Goal: Communication & Community: Answer question/provide support

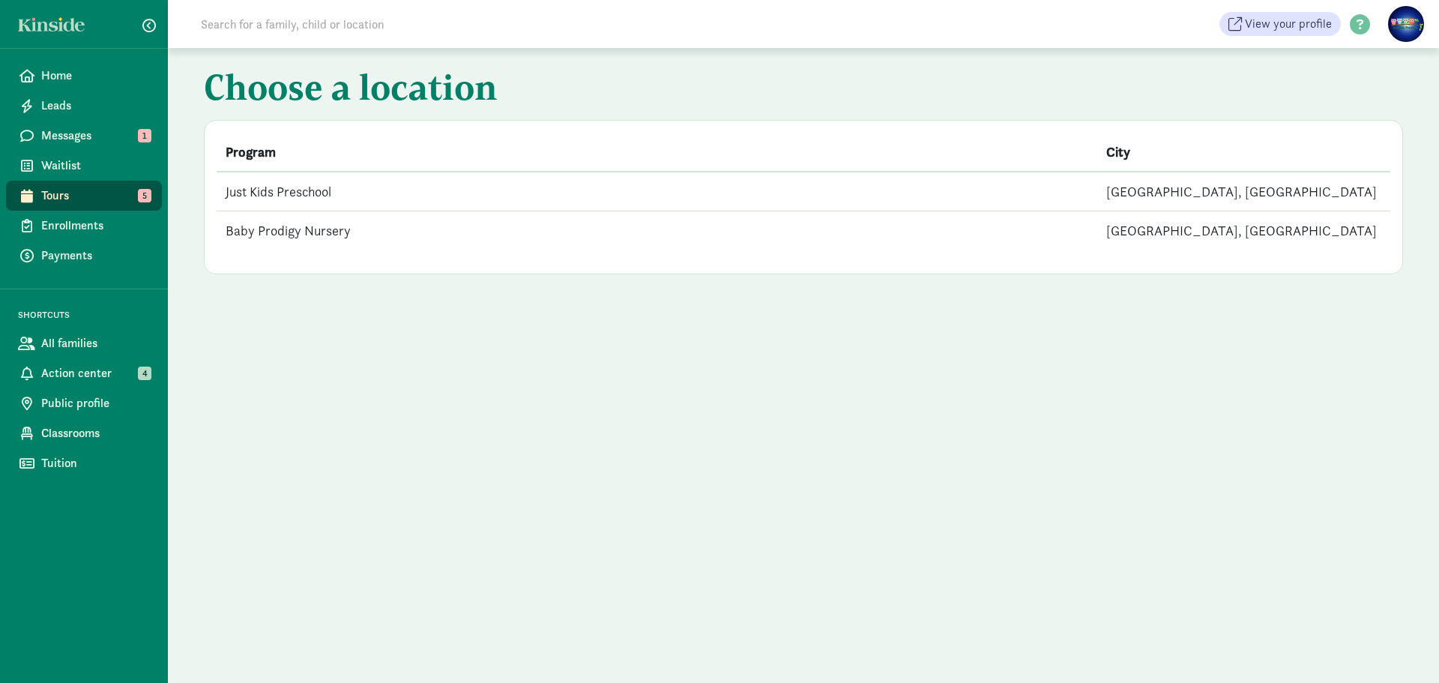
click at [292, 190] on td "Just Kids Preschool" at bounding box center [657, 192] width 881 height 40
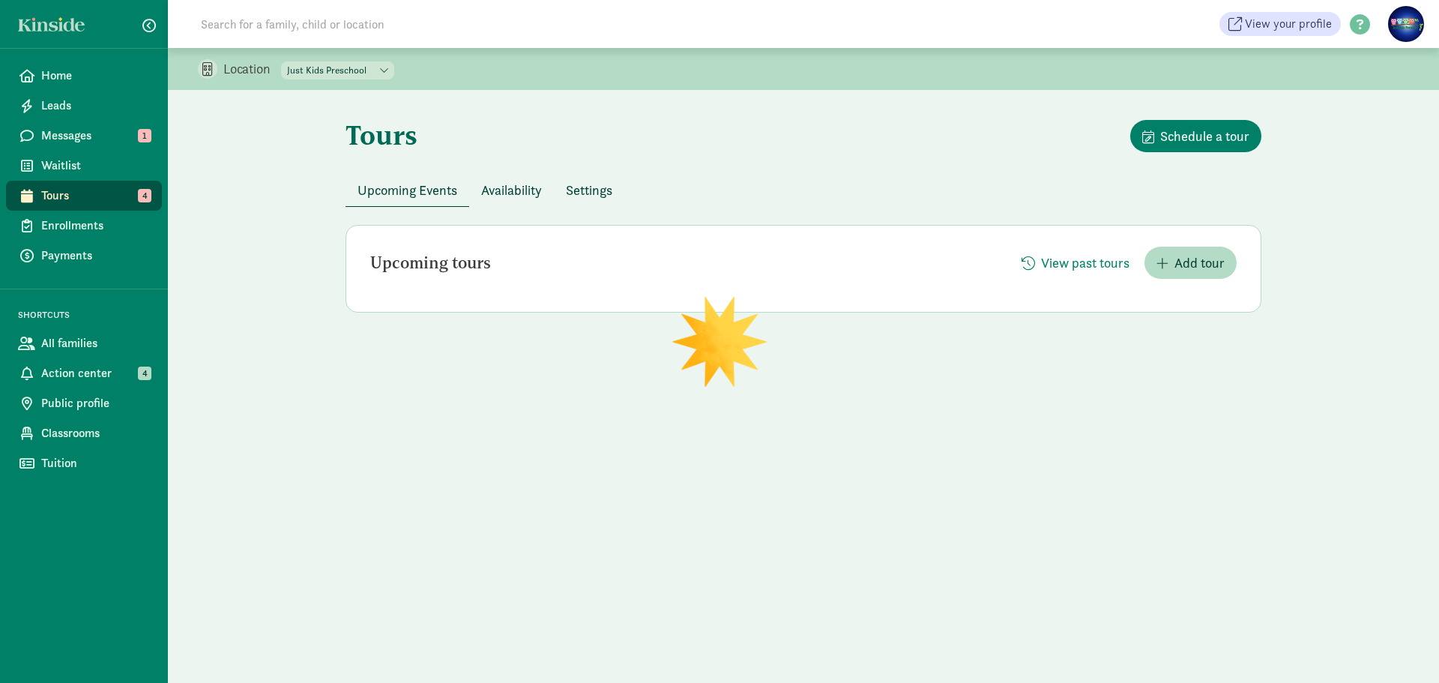
click at [122, 199] on span "Tours" at bounding box center [95, 196] width 109 height 18
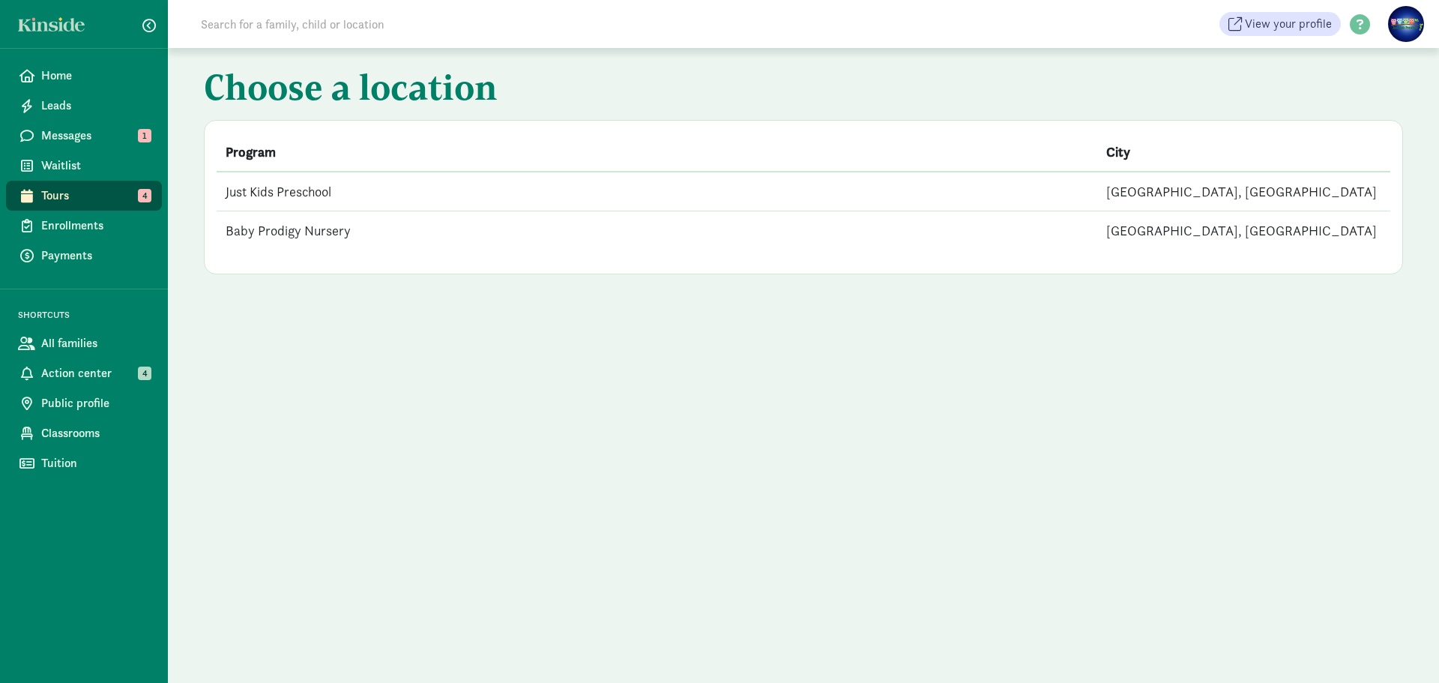
click at [431, 196] on td "Just Kids Preschool" at bounding box center [657, 192] width 881 height 40
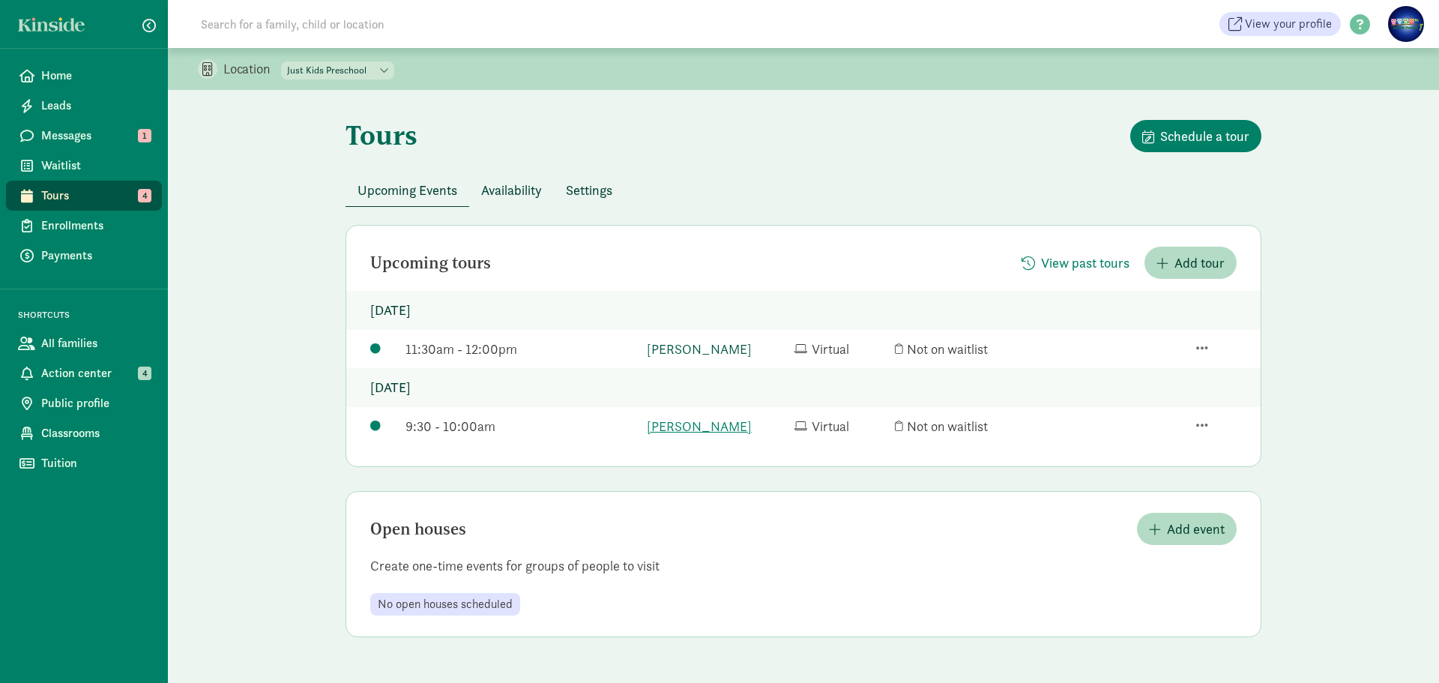
click at [722, 358] on link "[PERSON_NAME]" at bounding box center [717, 349] width 140 height 20
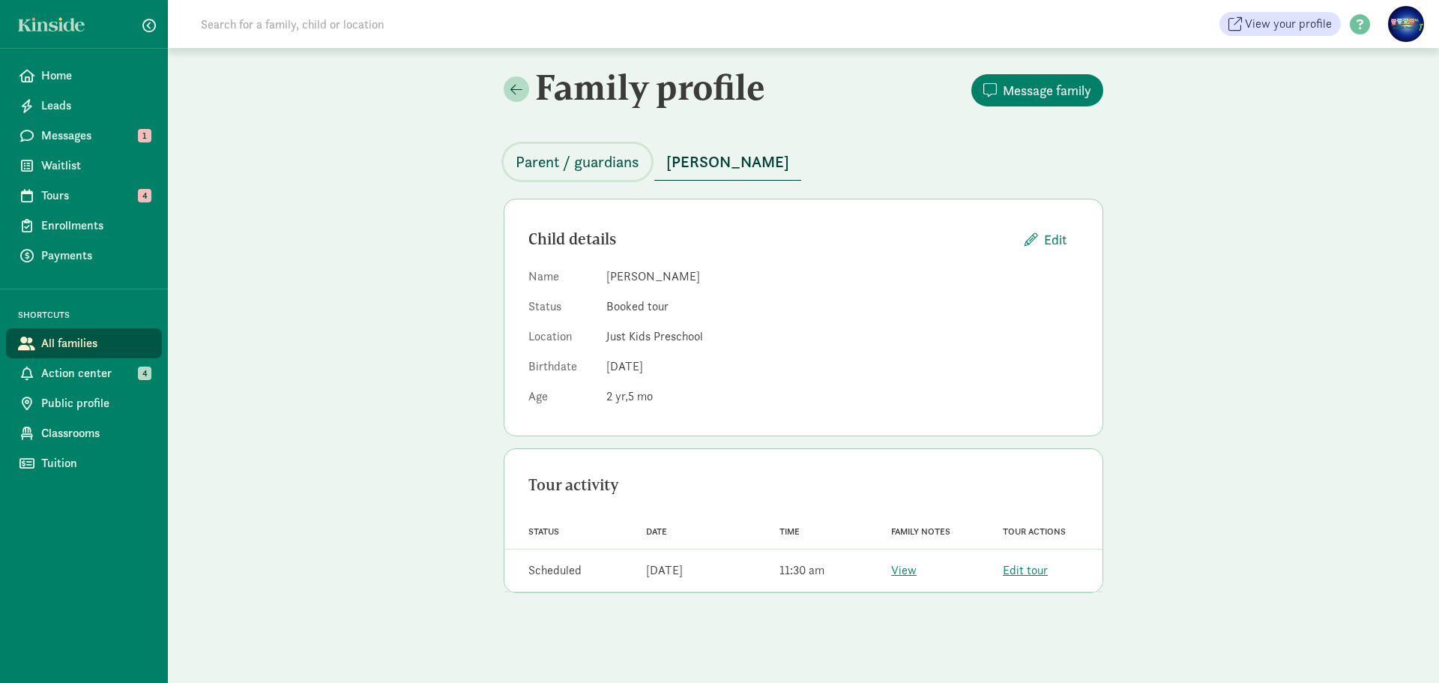
click at [609, 157] on span "Parent / guardians" at bounding box center [578, 162] width 124 height 24
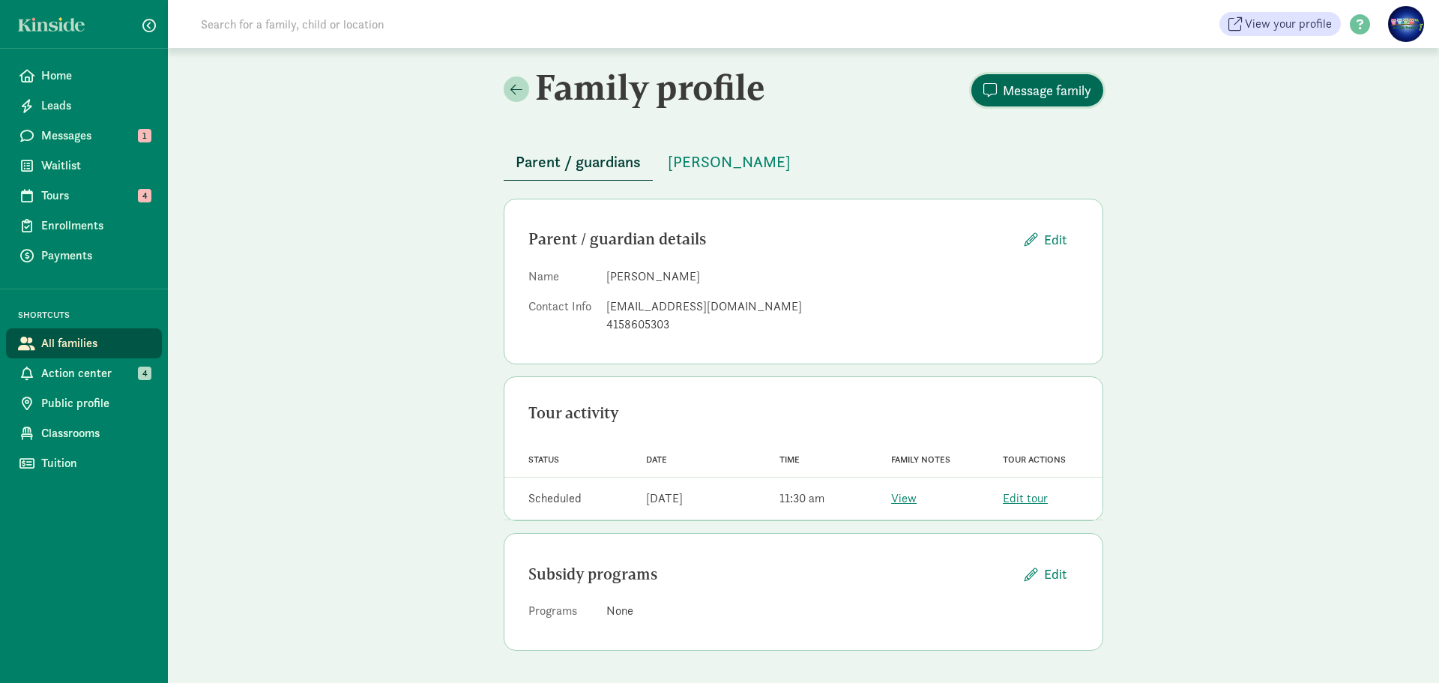
click at [1030, 88] on span "Message family" at bounding box center [1047, 90] width 88 height 20
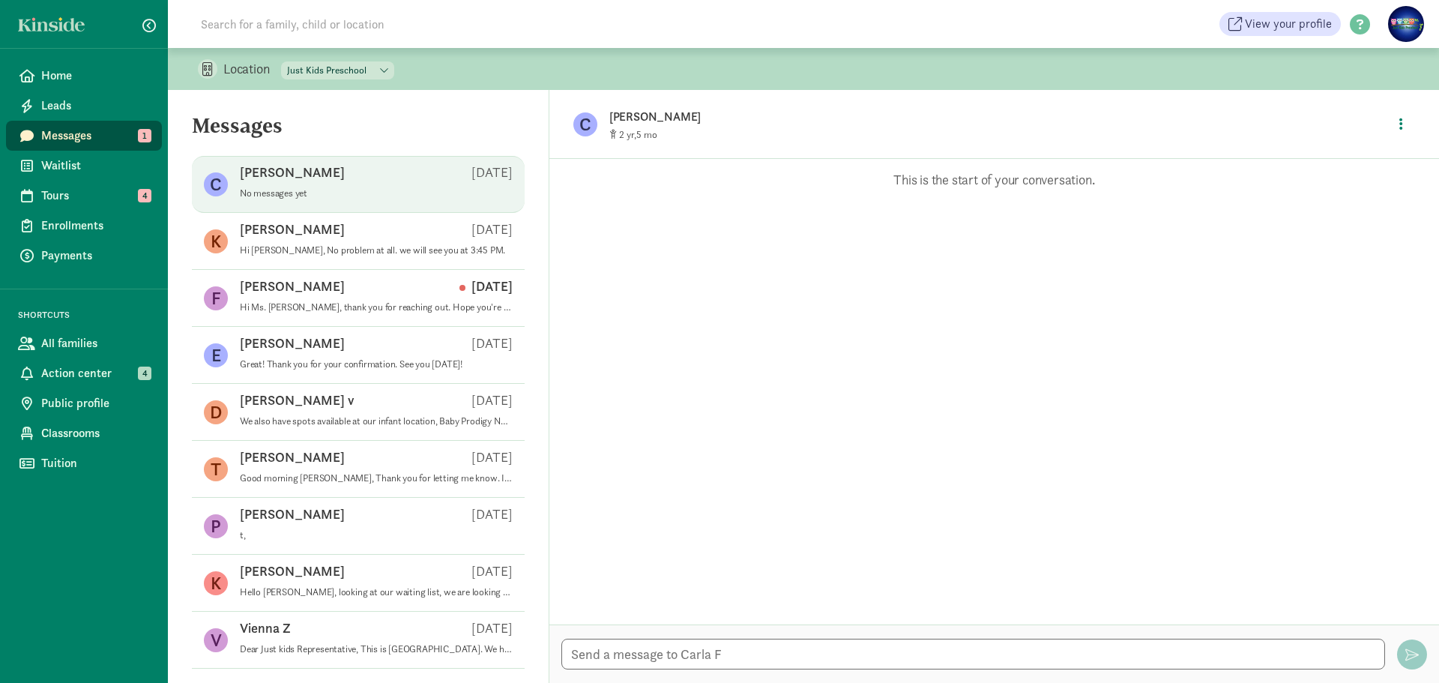
click at [272, 170] on p "Carla F" at bounding box center [292, 172] width 105 height 18
paste textarea "Hi Carla, Thank you for scheduling a tour with us! We’re looking forward to mee…"
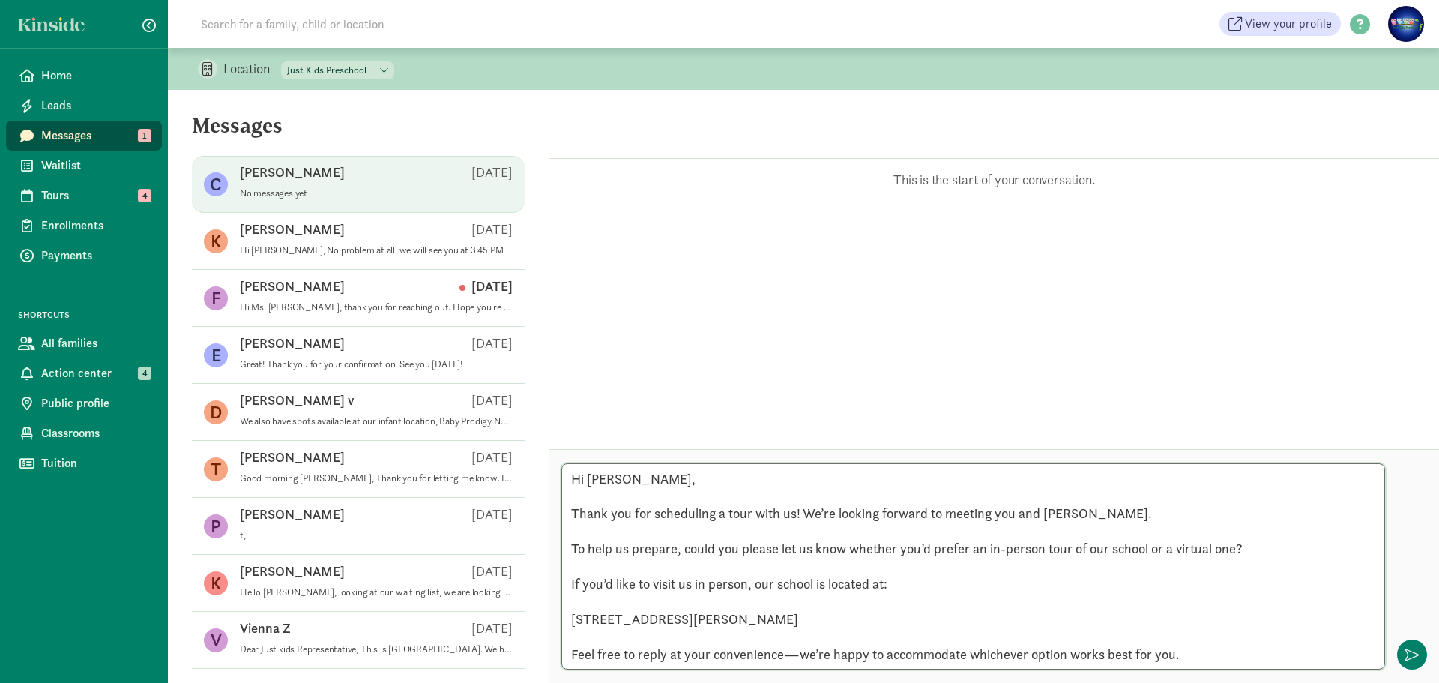
click at [585, 497] on textarea "Hi Carla, Thank you for scheduling a tour with us! We’re looking forward to mee…" at bounding box center [974, 566] width 824 height 206
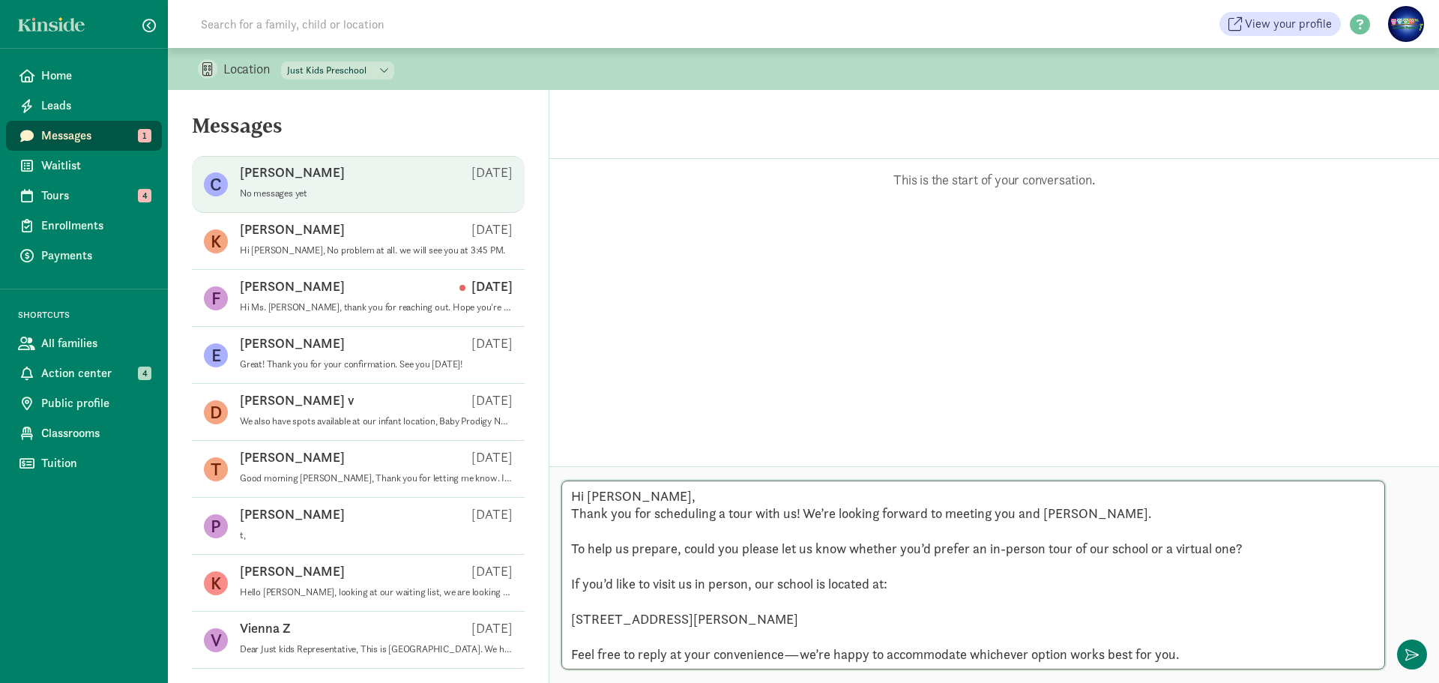
click at [571, 536] on textarea "Hi Carla, Thank you for scheduling a tour with us! We’re looking forward to mee…" at bounding box center [974, 575] width 824 height 189
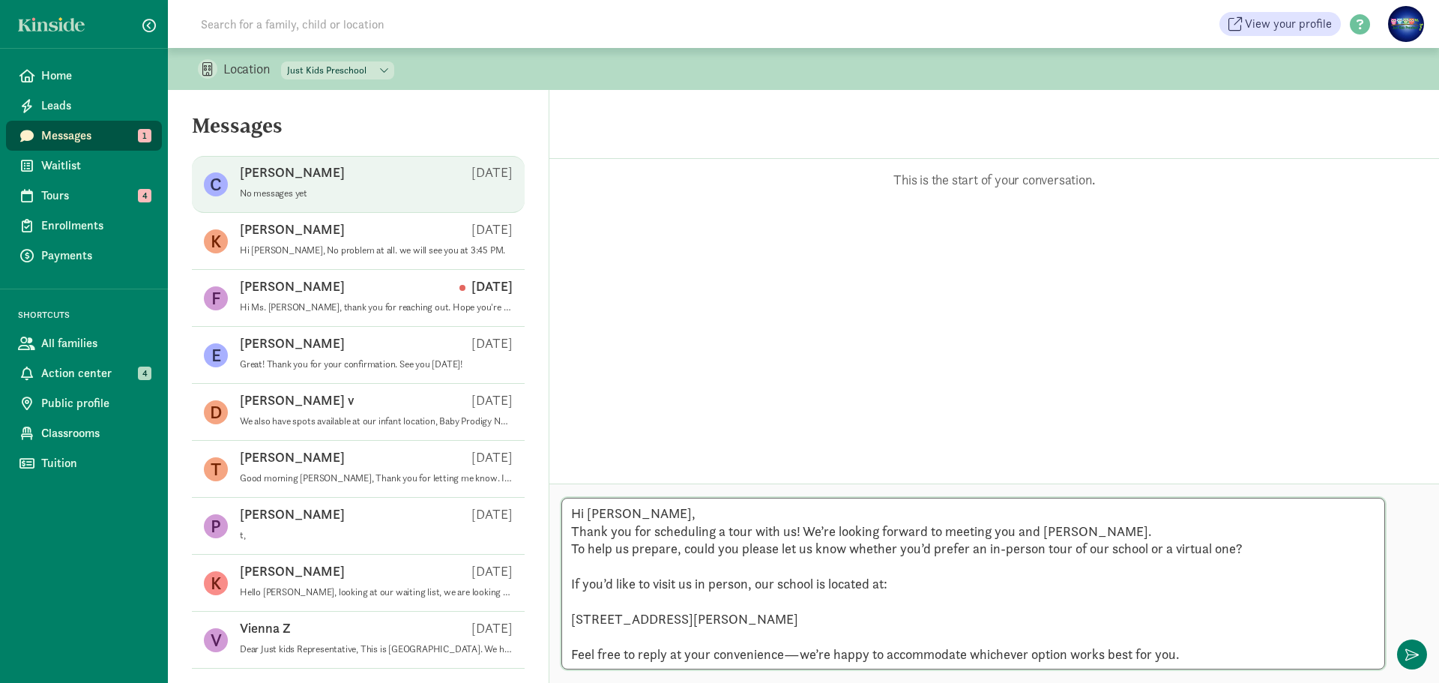
click at [577, 568] on textarea "Hi Carla, Thank you for scheduling a tour with us! We’re looking forward to mee…" at bounding box center [974, 584] width 824 height 172
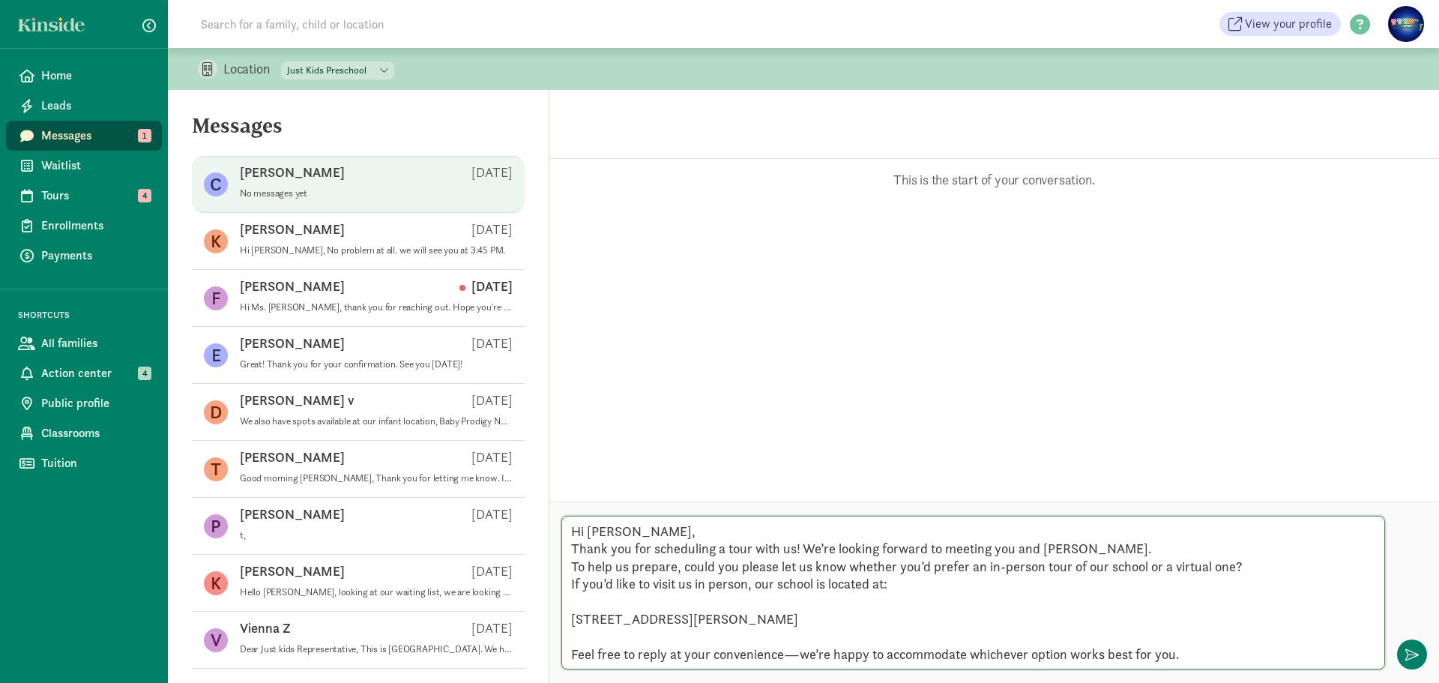
click at [590, 603] on textarea "Hi Carla, Thank you for scheduling a tour with us! We’re looking forward to mee…" at bounding box center [974, 593] width 824 height 154
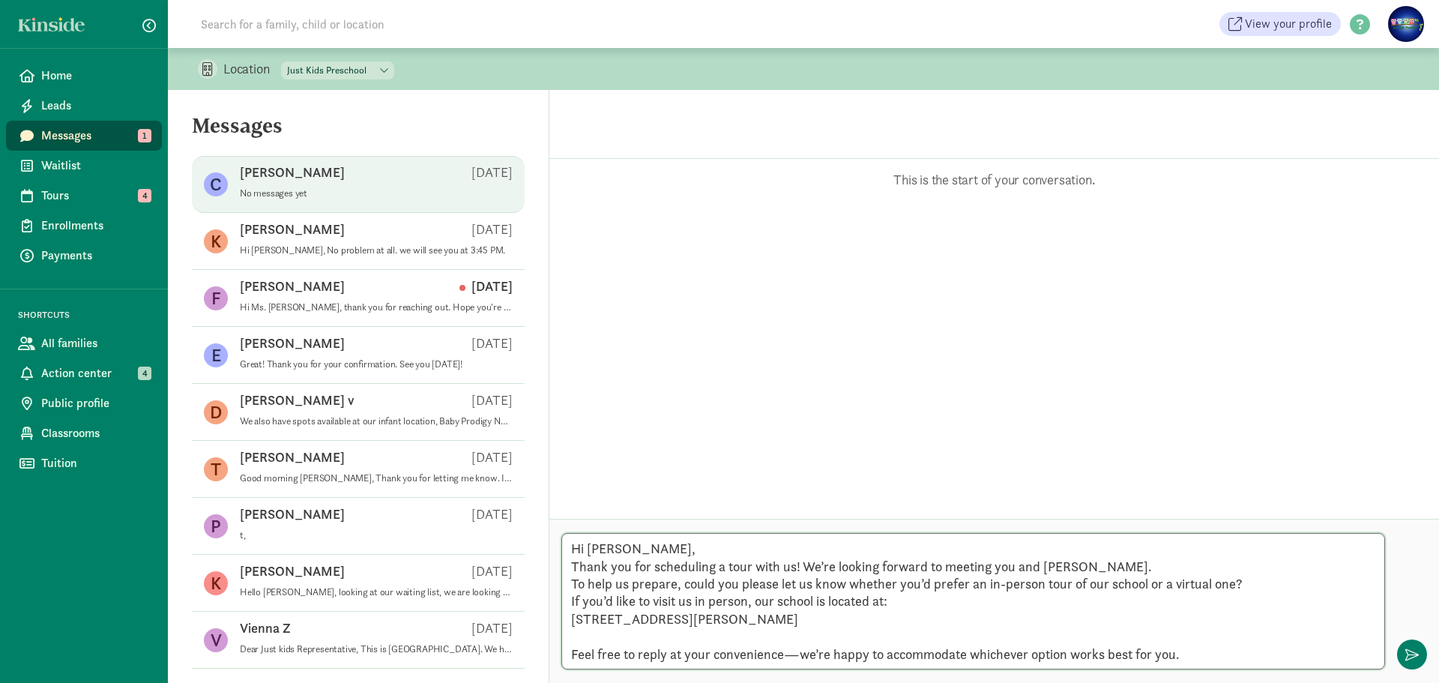
click at [573, 638] on textarea "Hi Carla, Thank you for scheduling a tour with us! We’re looking forward to mee…" at bounding box center [974, 601] width 824 height 136
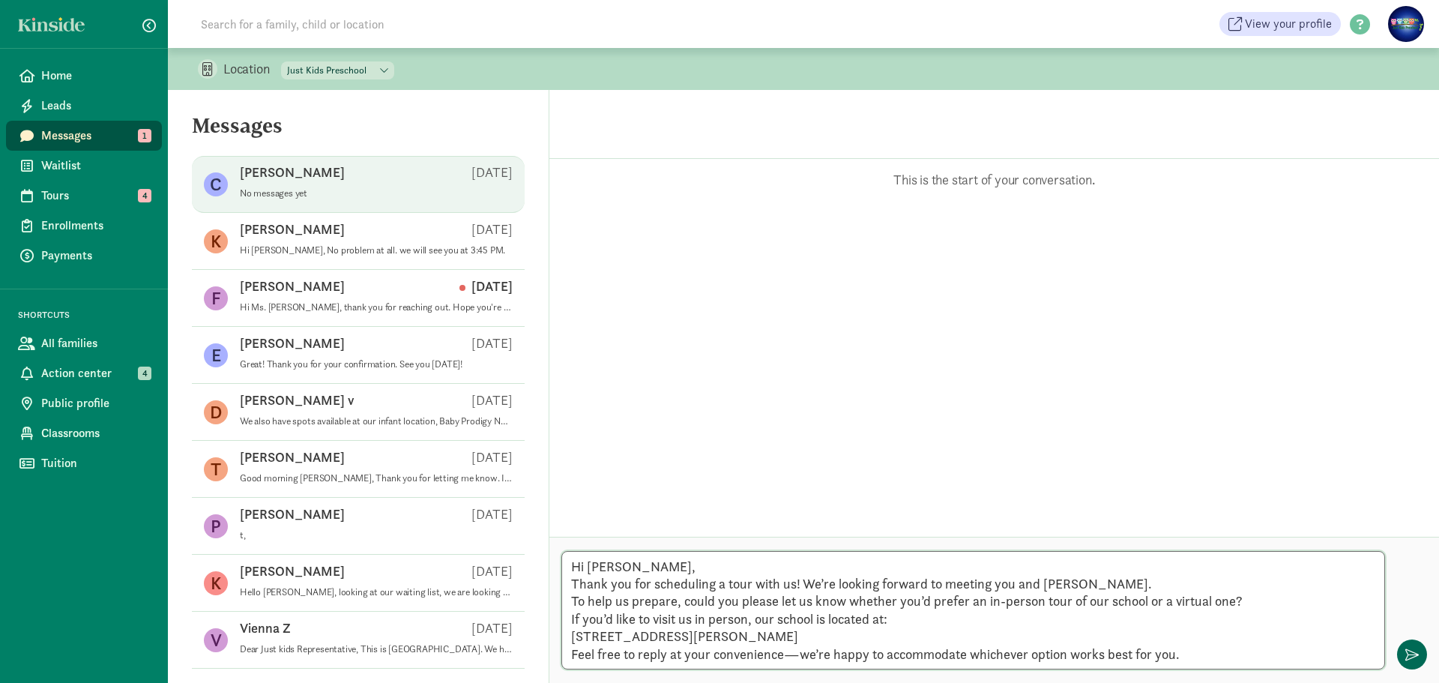
type textarea "Hi Carla, Thank you for scheduling a tour with us! We’re looking forward to mee…"
click at [1422, 658] on button "button" at bounding box center [1413, 655] width 30 height 30
